Goal: Information Seeking & Learning: Learn about a topic

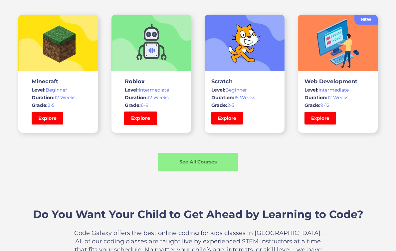
scroll to position [473, 0]
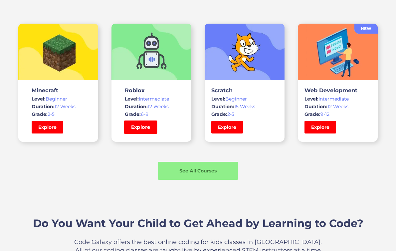
click at [140, 128] on link "Explore" at bounding box center [140, 126] width 33 height 13
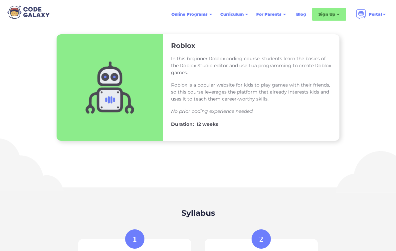
scroll to position [101, 0]
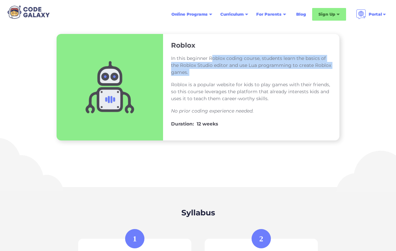
drag, startPoint x: 212, startPoint y: 57, endPoint x: 206, endPoint y: 78, distance: 22.0
click at [206, 78] on div "In this beginner Roblox coding course, students learn the basics of the Roblox …" at bounding box center [251, 85] width 160 height 70
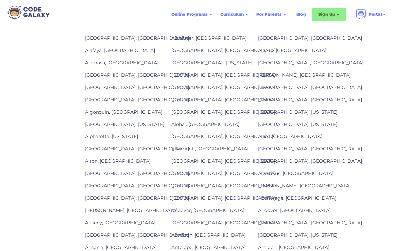
scroll to position [668, 0]
click at [178, 195] on link "[GEOGRAPHIC_DATA], [GEOGRAPHIC_DATA]" at bounding box center [223, 198] width 104 height 6
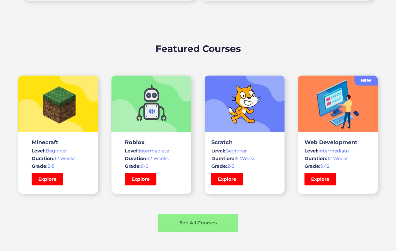
scroll to position [507, 0]
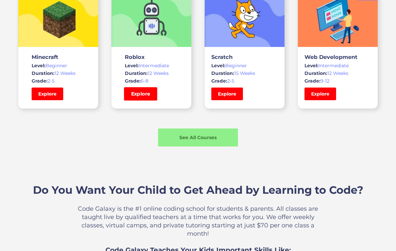
click at [143, 93] on link "Explore" at bounding box center [140, 93] width 33 height 13
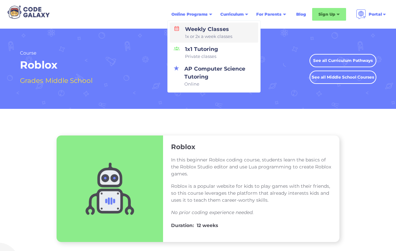
click at [213, 26] on div "Weekly Classes 1x or 2x a week classes" at bounding box center [207, 32] width 50 height 15
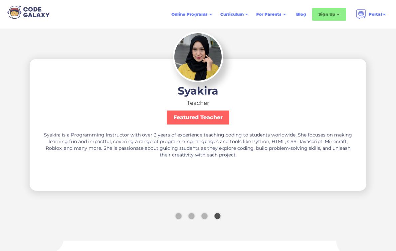
scroll to position [1297, 0]
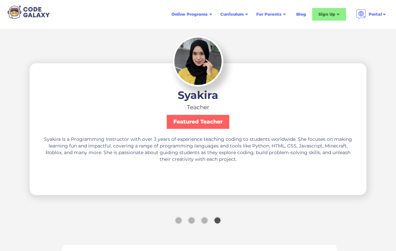
click at [179, 217] on div "Show slide 1 of 4" at bounding box center [178, 220] width 6 height 6
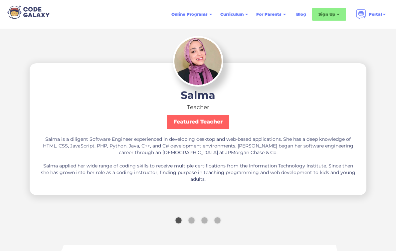
click at [192, 217] on div "Show slide 2 of 4" at bounding box center [191, 220] width 6 height 6
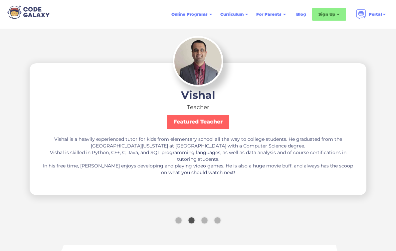
click at [207, 217] on div "Show slide 3 of 4" at bounding box center [204, 220] width 6 height 6
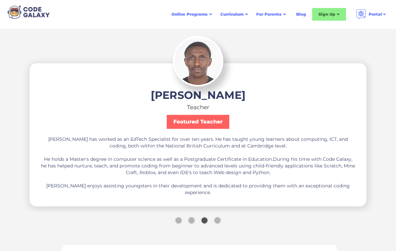
click at [220, 217] on div "Show slide 4 of 4" at bounding box center [217, 220] width 6 height 6
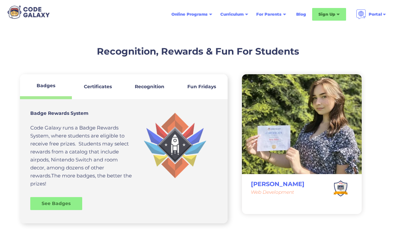
scroll to position [1811, 0]
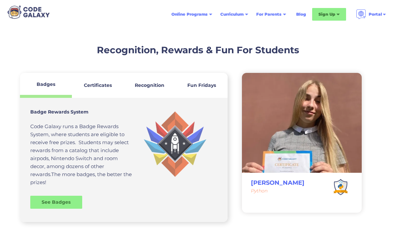
click at [108, 82] on strong "Certificates" at bounding box center [98, 85] width 28 height 6
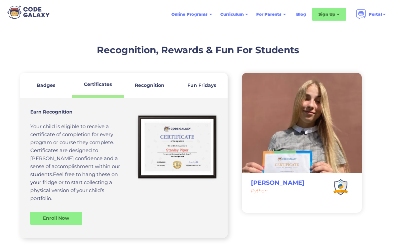
click at [136, 82] on strong "Recognition" at bounding box center [150, 85] width 30 height 6
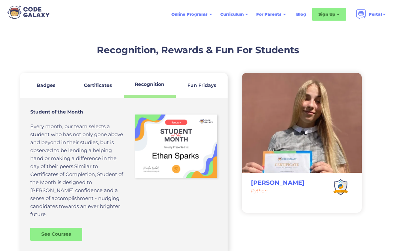
click at [181, 77] on link "Fun Fridays" at bounding box center [202, 85] width 52 height 25
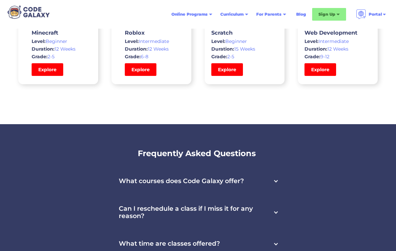
scroll to position [2328, 0]
